Goal: Navigation & Orientation: Find specific page/section

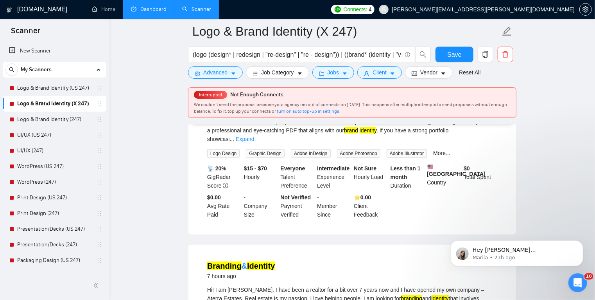
click at [146, 6] on link "Dashboard" at bounding box center [149, 9] width 36 height 7
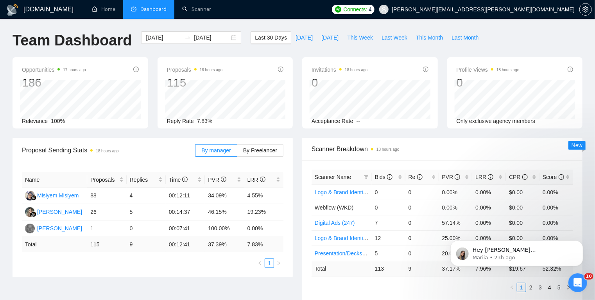
click at [142, 11] on span "Dashboard" at bounding box center [153, 9] width 26 height 7
